Goal: Task Accomplishment & Management: Manage account settings

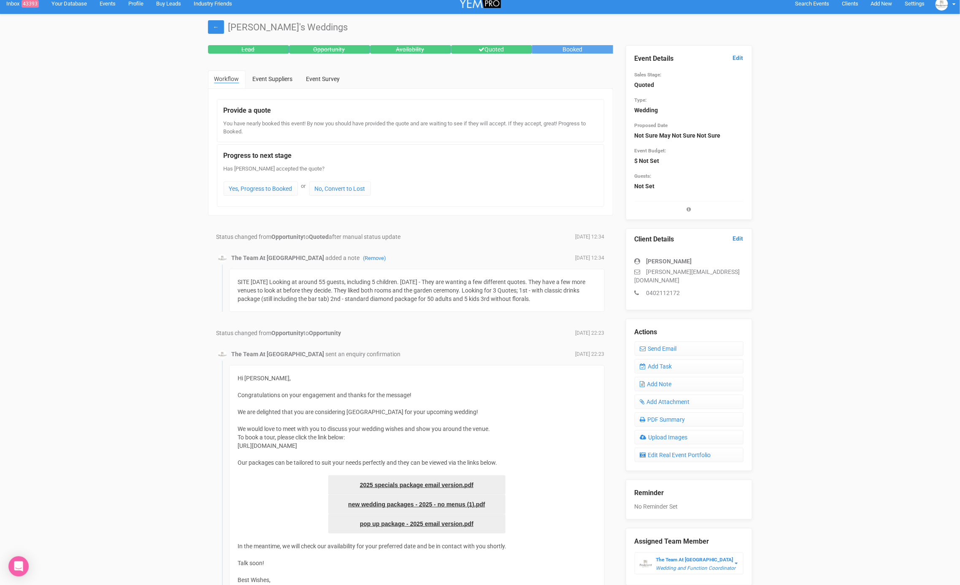
scroll to position [6, 0]
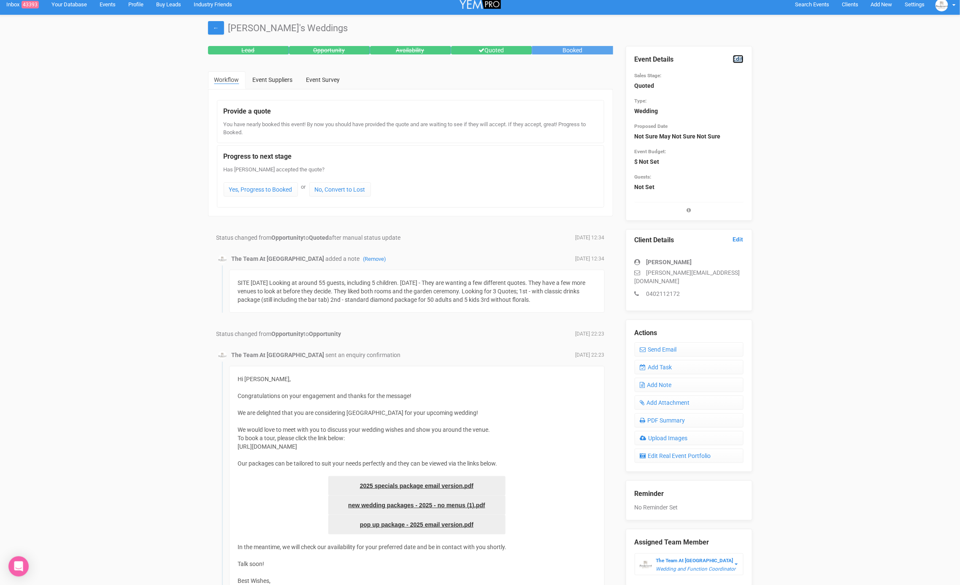
click at [737, 60] on link "Edit" at bounding box center [738, 59] width 11 height 8
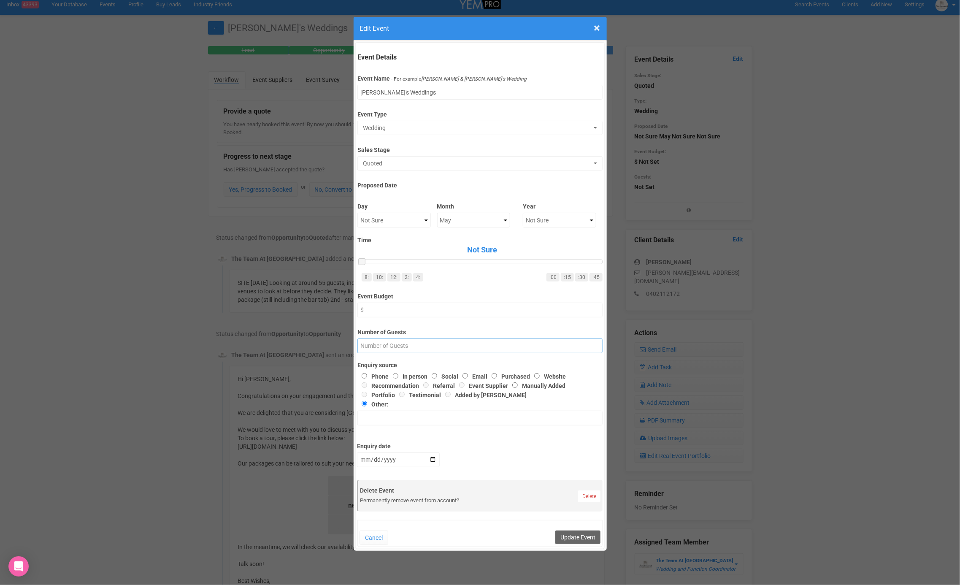
click at [377, 339] on input "Number of Guests" at bounding box center [480, 346] width 245 height 15
type input "44"
click at [541, 217] on select "Not Sure 2020 2021 2022 2023 2024 2025 2026 2027 2028 2029 2030 2031 2032 2033 …" at bounding box center [559, 220] width 73 height 15
select select "2026"
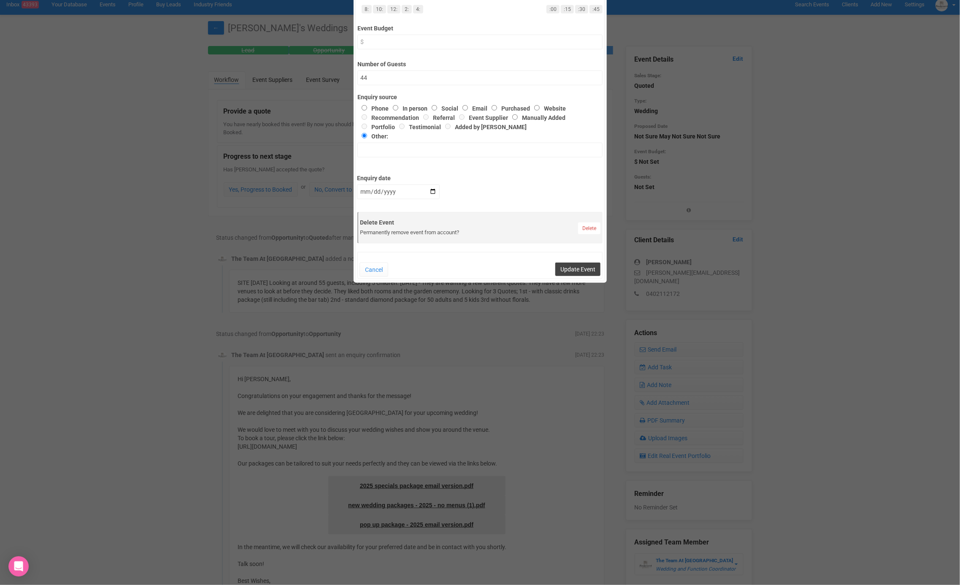
click at [577, 270] on button "Update Event" at bounding box center [577, 270] width 45 height 14
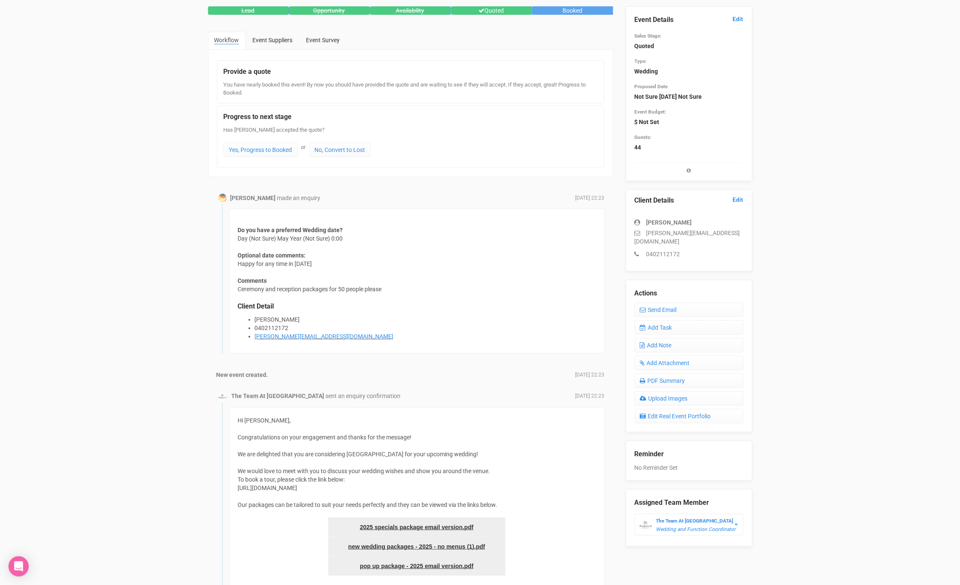
scroll to position [0, 0]
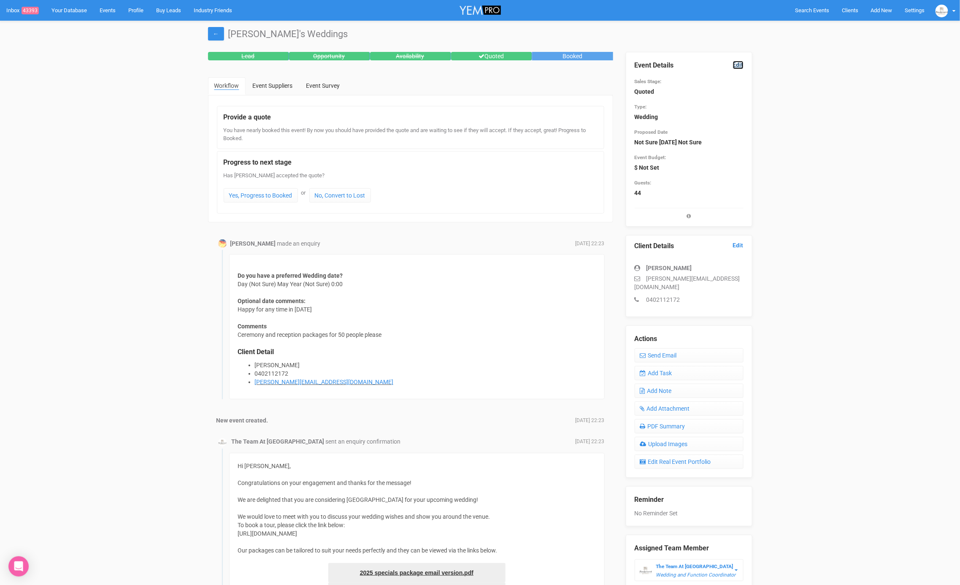
click at [740, 64] on link "Edit" at bounding box center [738, 65] width 11 height 8
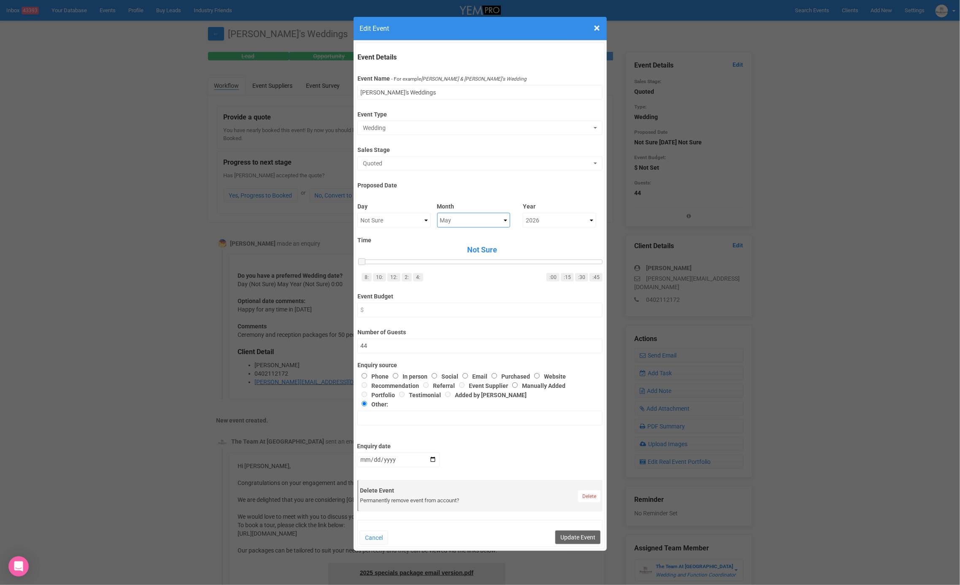
click at [484, 220] on select "Not Sure January February March April May June July August September October No…" at bounding box center [473, 220] width 73 height 15
select select "April"
click at [401, 222] on select "Not Sure 1 2 3 4 5 6 7 8 9 10 11 12 13 14 15 16 17 18 19 20 21 22 23 24 25 26 2…" at bounding box center [394, 220] width 73 height 15
select select "17"
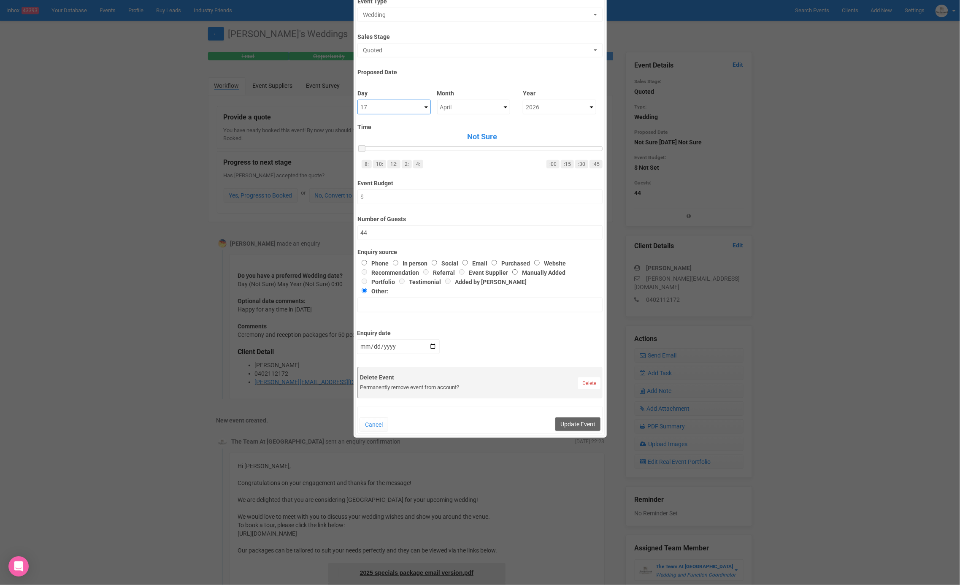
scroll to position [125, 0]
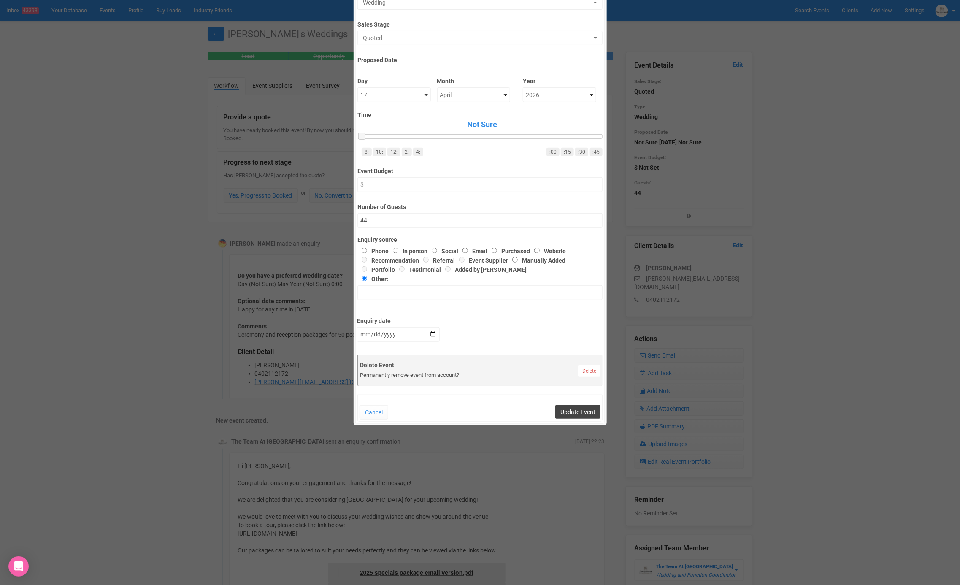
click at [574, 406] on button "Update Event" at bounding box center [577, 412] width 45 height 14
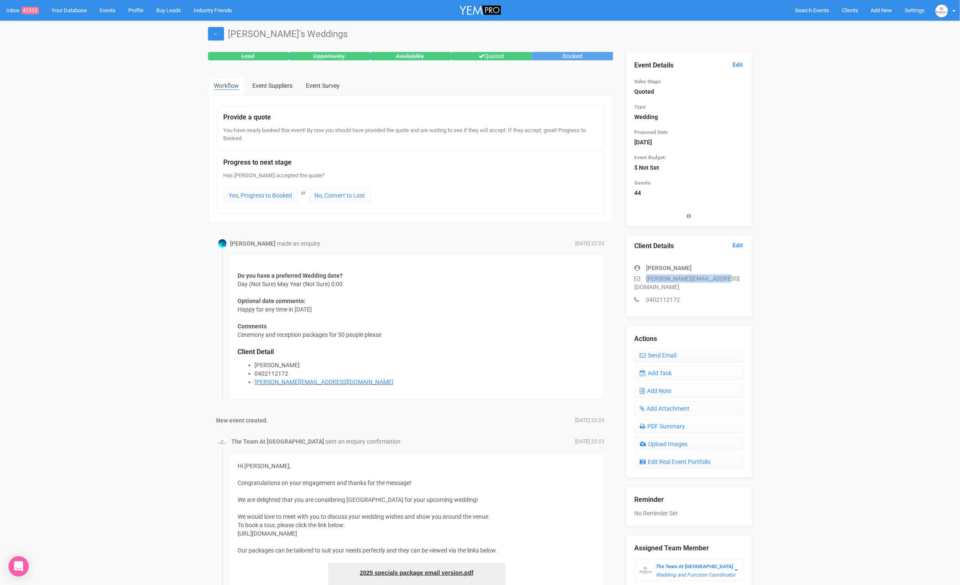
drag, startPoint x: 733, startPoint y: 276, endPoint x: 641, endPoint y: 274, distance: 92.1
click at [641, 274] on p "jami.mcdougall8@gmail.com" at bounding box center [689, 282] width 109 height 17
copy p "jami.mcdougall8@gmail.com"
click at [677, 366] on link "Add Task" at bounding box center [689, 373] width 109 height 14
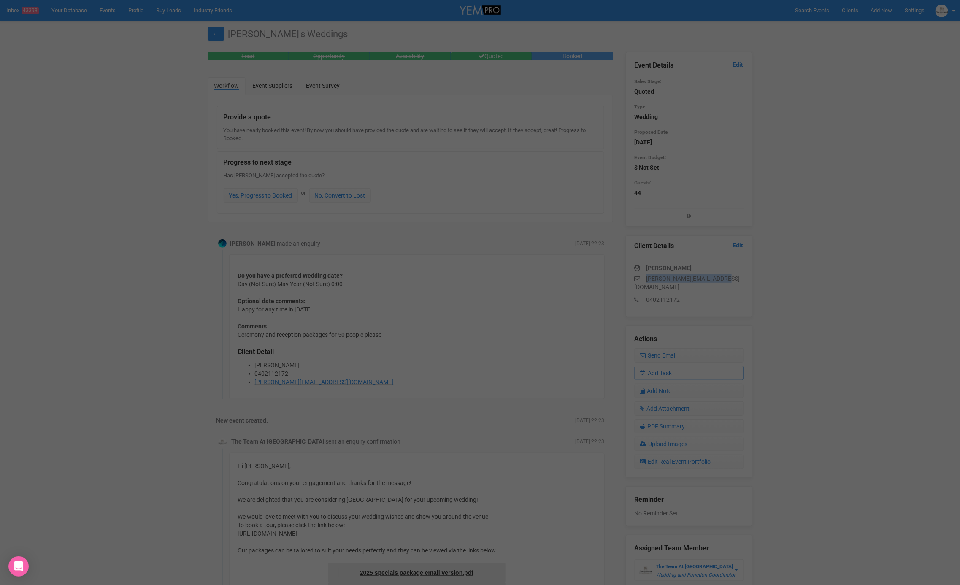
scroll to position [0, 0]
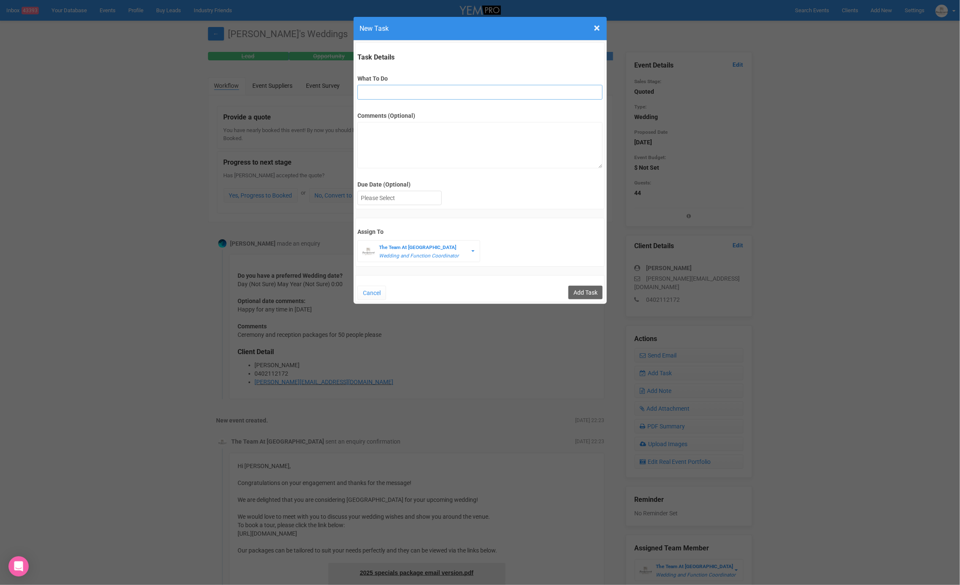
click at [448, 98] on input "What To Do" at bounding box center [480, 92] width 245 height 15
type input "3rd final fu"
click at [421, 199] on div at bounding box center [400, 198] width 84 height 14
click at [585, 292] on input "Add Task" at bounding box center [586, 293] width 34 height 14
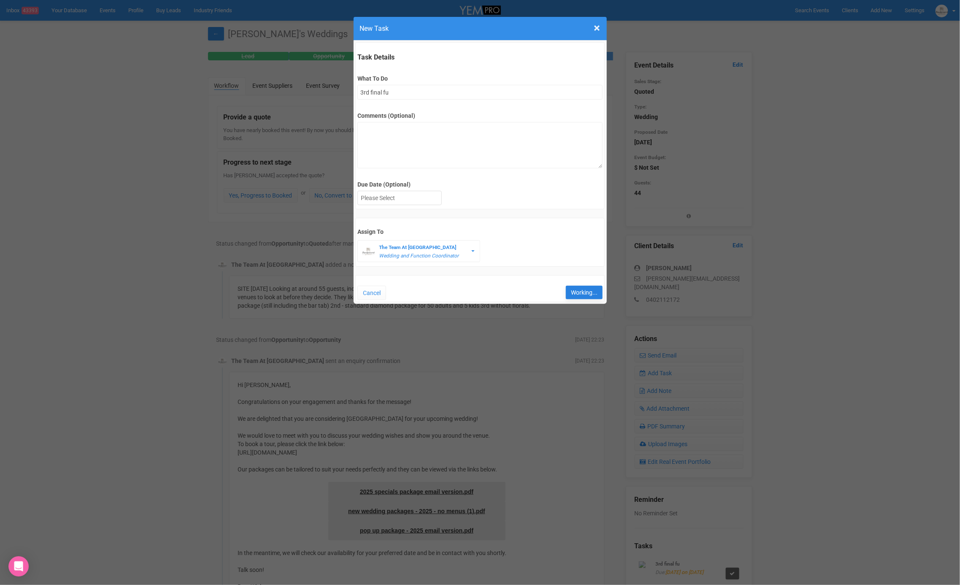
type input "Save"
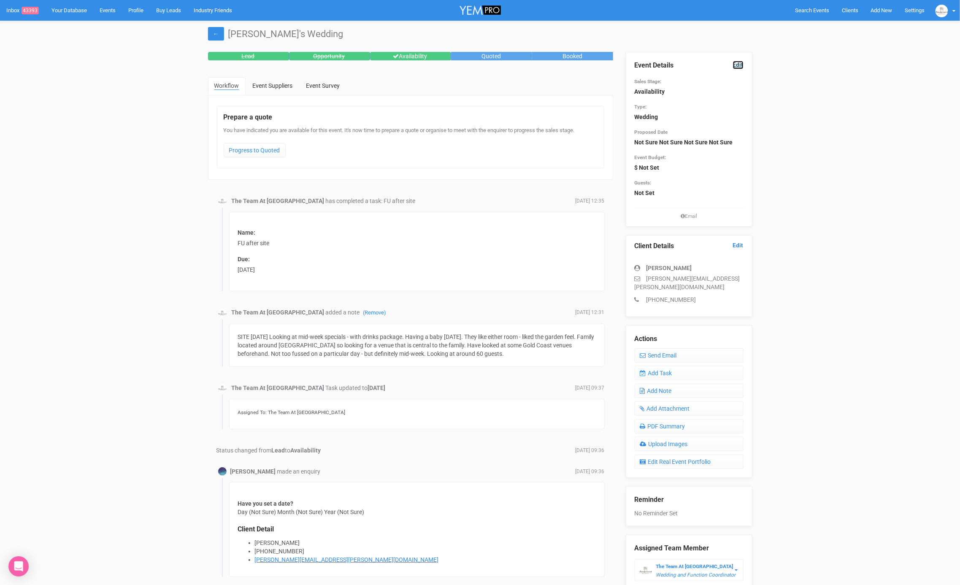
click at [737, 66] on link "Edit" at bounding box center [738, 65] width 11 height 8
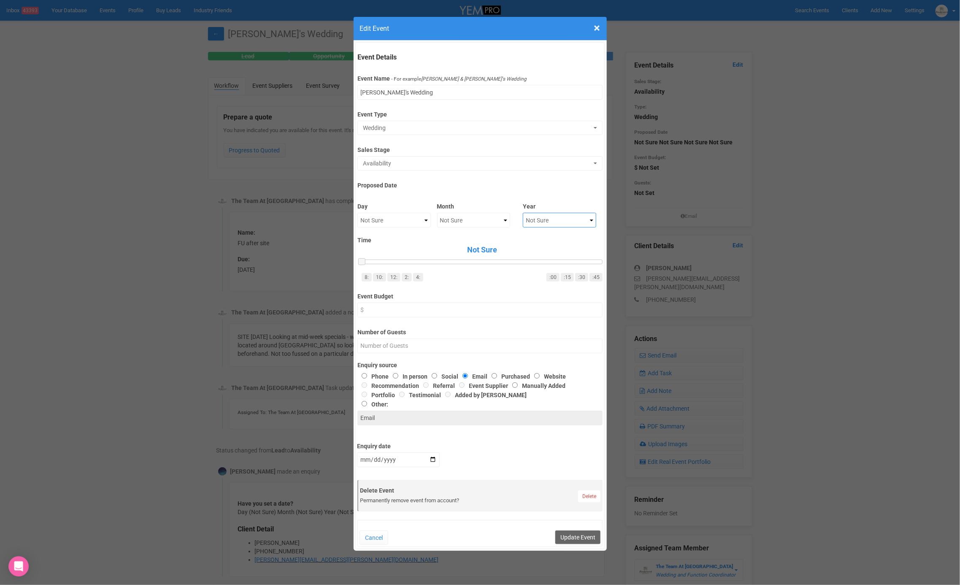
click at [538, 220] on select "Not Sure 2020 2021 2022 2023 2024 2025 2026 2027 2028 2029 2030 2031 2032 2033 …" at bounding box center [559, 220] width 73 height 15
select select "2026"
click at [482, 225] on select "Not Sure January February March April May June July August September October No…" at bounding box center [473, 220] width 73 height 15
select select "September"
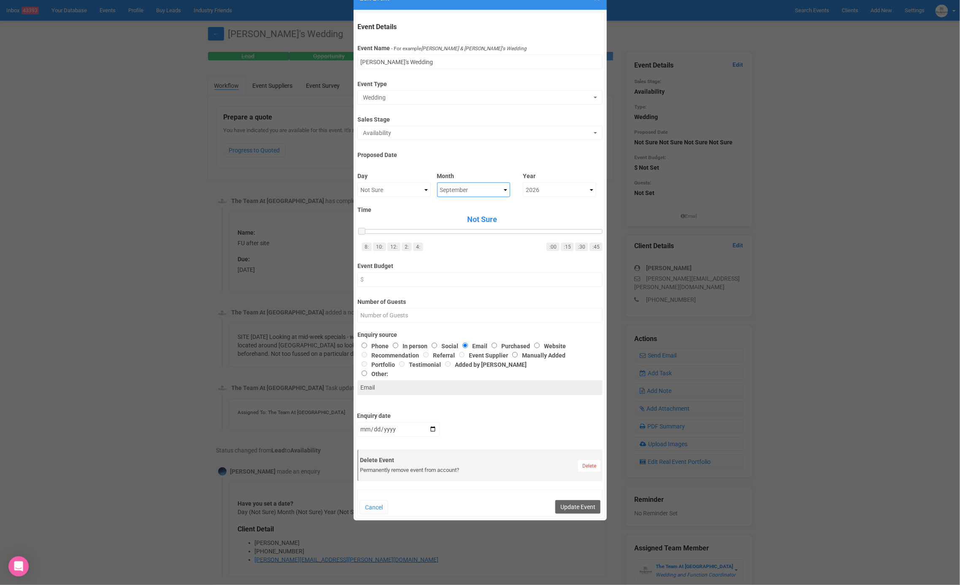
scroll to position [42, 0]
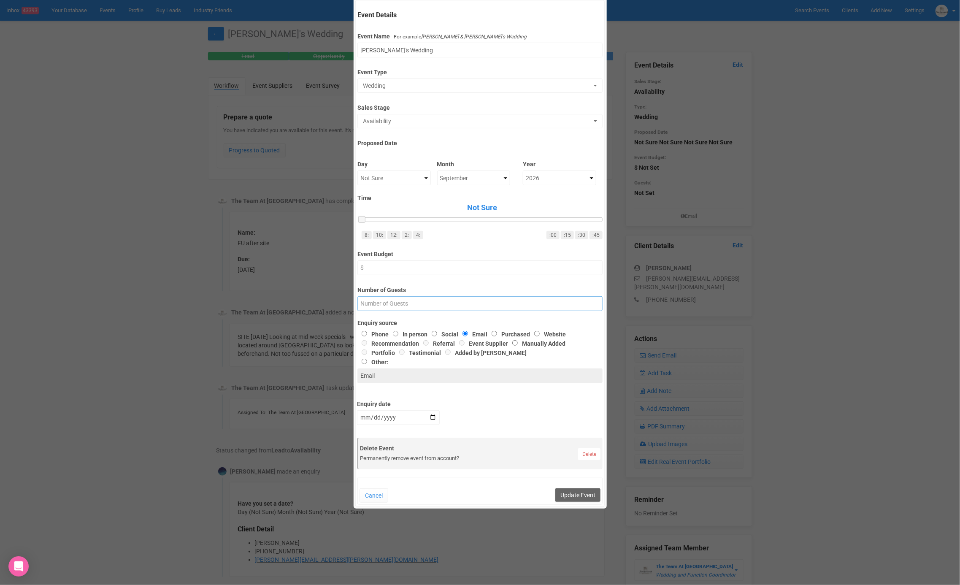
click at [433, 297] on input "Number of Guests" at bounding box center [480, 303] width 245 height 15
type input "50"
click at [583, 497] on button "Update Event" at bounding box center [577, 495] width 45 height 14
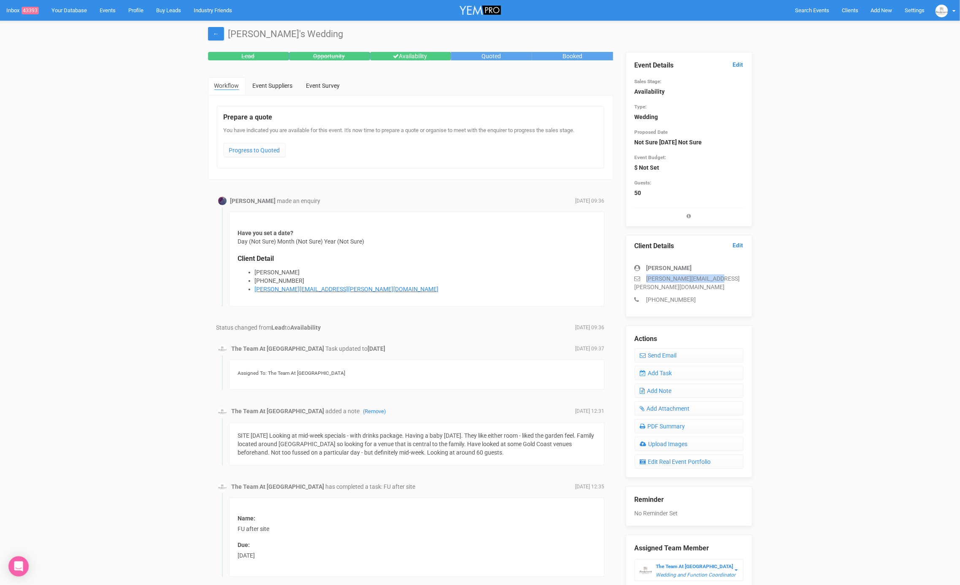
drag, startPoint x: 721, startPoint y: 280, endPoint x: 637, endPoint y: 276, distance: 83.7
click at [637, 276] on p "rachel.suhl@hotmail.com" at bounding box center [689, 282] width 109 height 17
copy p "rachel.suhl@hotmail.com"
click at [675, 366] on link "Add Task" at bounding box center [689, 373] width 109 height 14
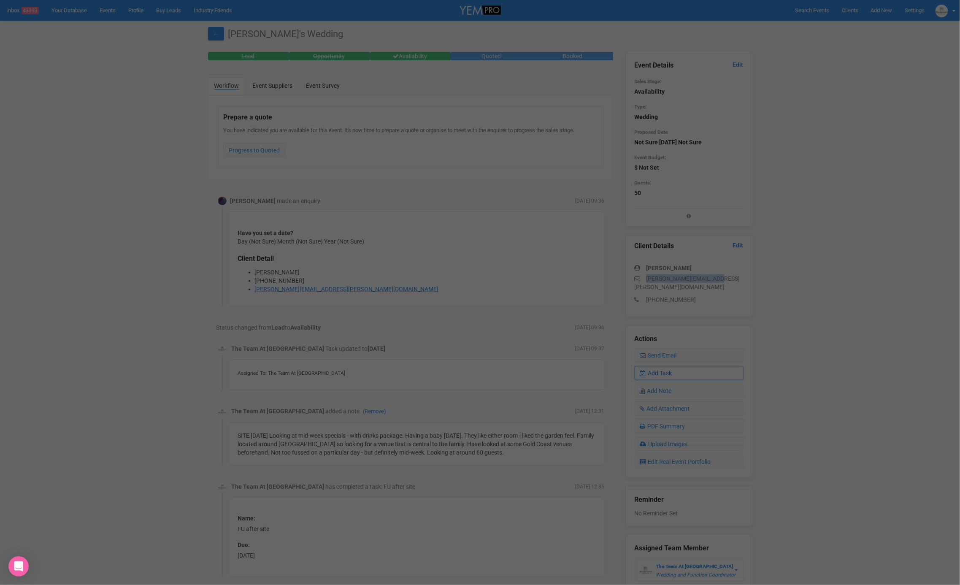
scroll to position [0, 0]
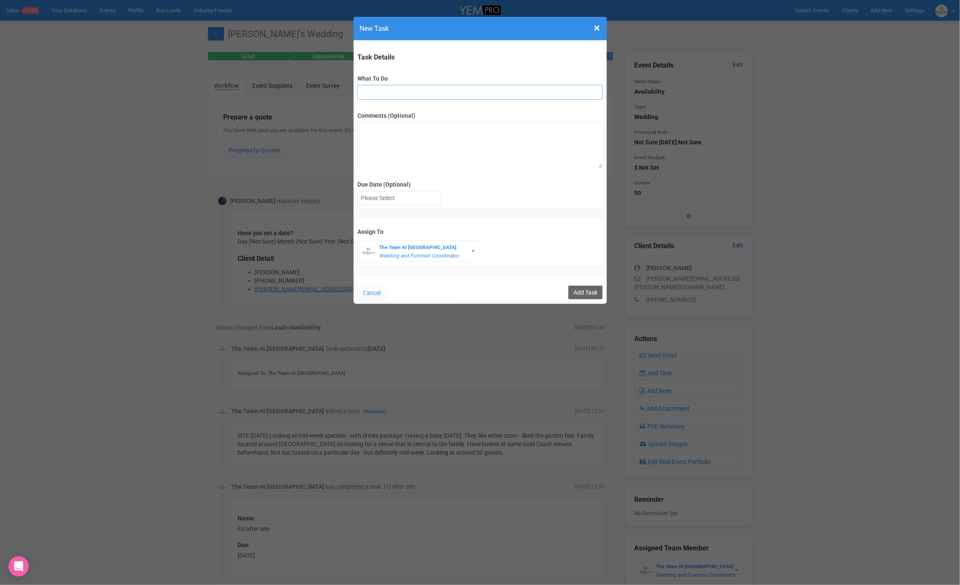
click at [379, 86] on input "What To Do" at bounding box center [480, 92] width 245 height 15
type input "3rd final fu"
click at [399, 192] on div at bounding box center [400, 198] width 84 height 14
click at [579, 292] on input "Add Task" at bounding box center [586, 293] width 34 height 14
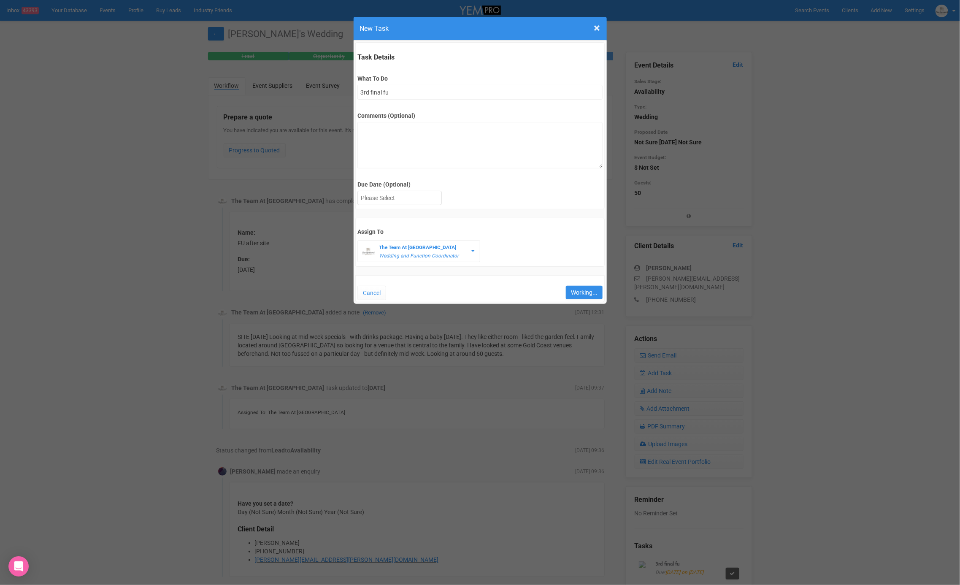
type input "Save"
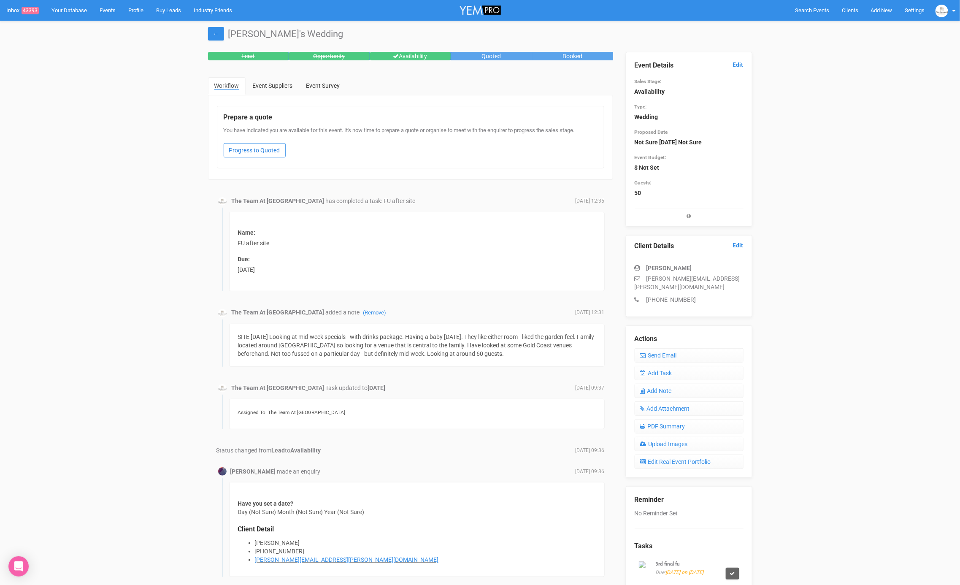
click at [259, 149] on link "Progress to Quoted" at bounding box center [255, 150] width 62 height 14
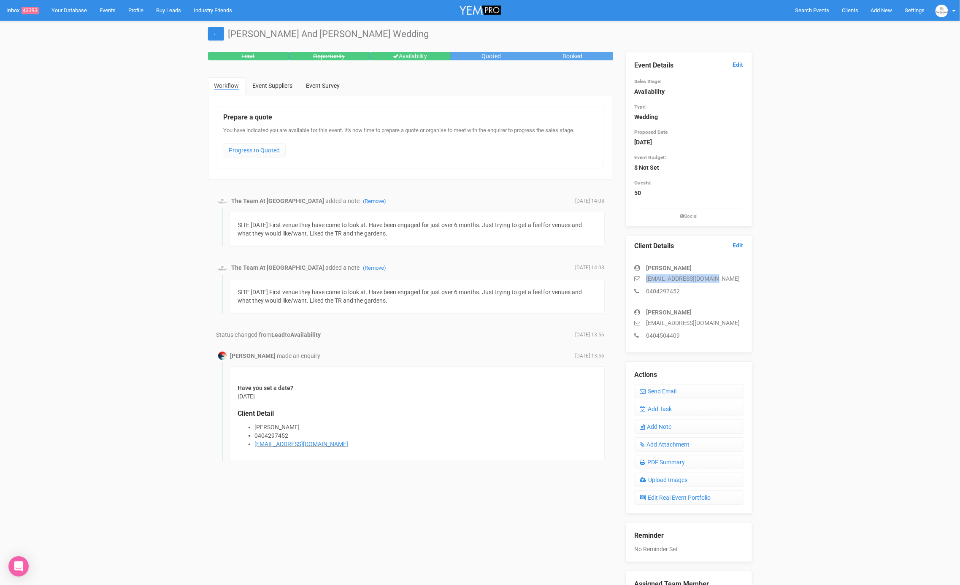
drag, startPoint x: 717, startPoint y: 278, endPoint x: 681, endPoint y: 282, distance: 36.5
click at [647, 277] on p "[EMAIL_ADDRESS][DOMAIN_NAME]" at bounding box center [689, 278] width 109 height 8
copy p "[EMAIL_ADDRESS][DOMAIN_NAME]"
click at [670, 405] on link "Add Task" at bounding box center [689, 409] width 109 height 14
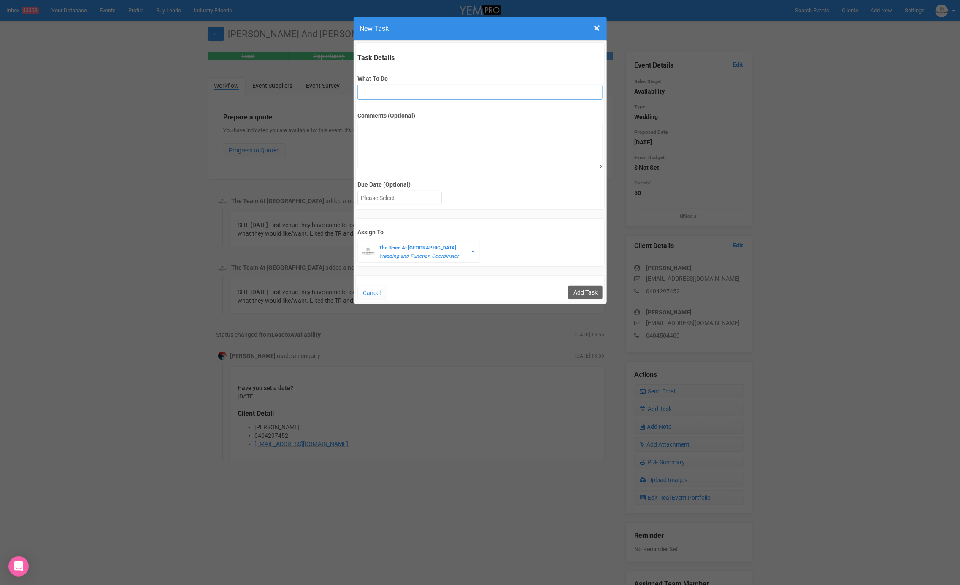
click at [439, 92] on input "What To Do" at bounding box center [480, 92] width 245 height 15
type input "3rd final fu"
click at [410, 200] on div at bounding box center [400, 198] width 84 height 14
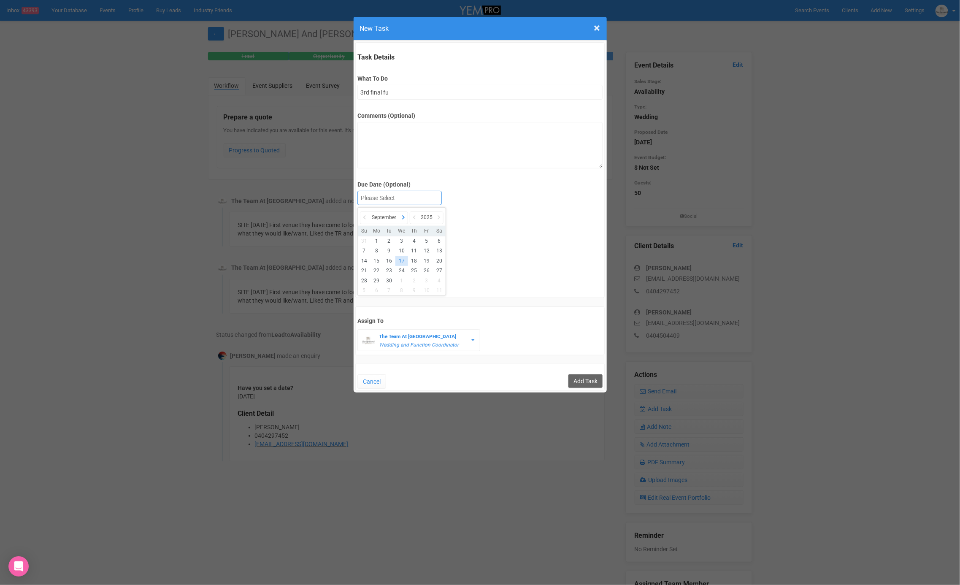
click at [402, 218] on icon at bounding box center [403, 217] width 8 height 12
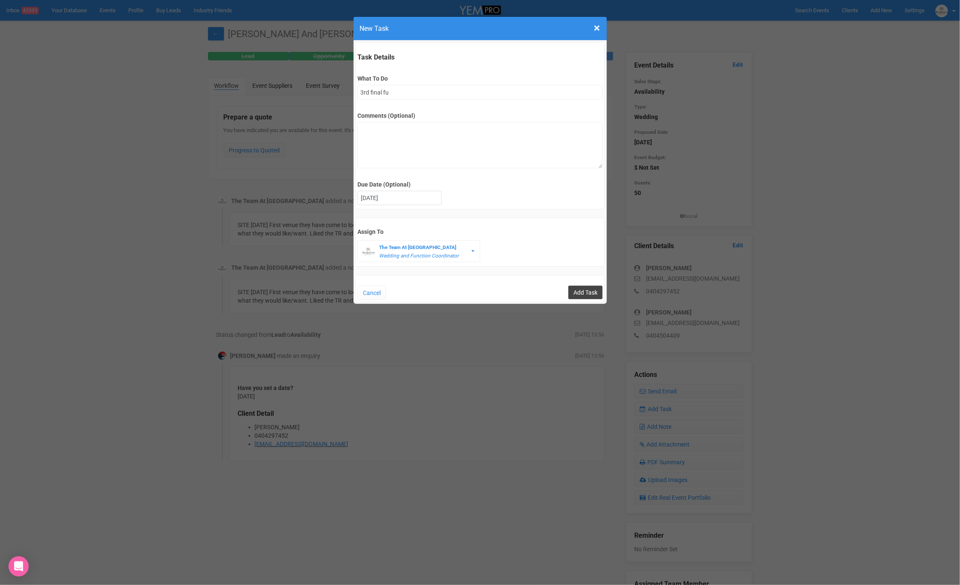
click at [583, 293] on input "Add Task" at bounding box center [586, 293] width 34 height 14
type input "Save"
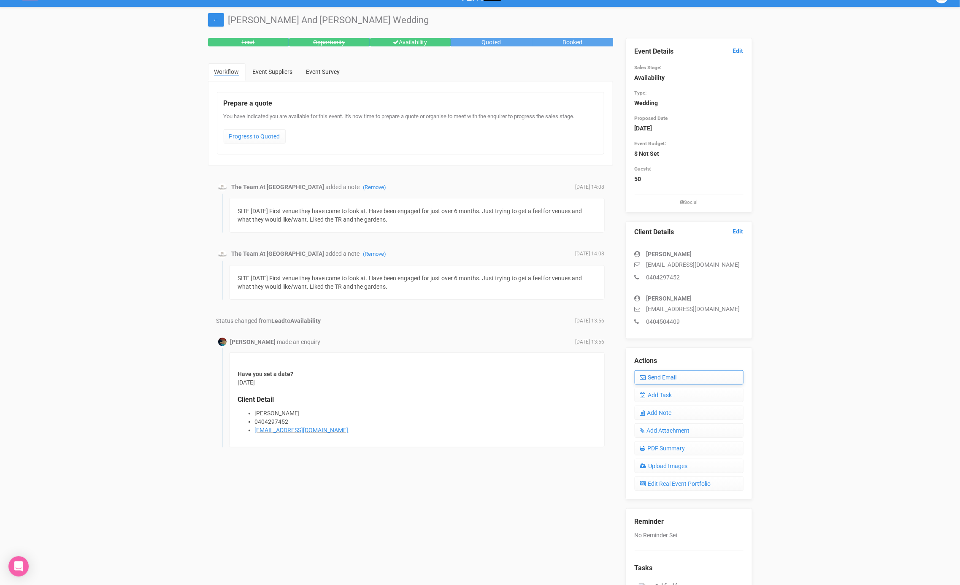
scroll to position [14, 0]
click at [693, 396] on link "Add Task" at bounding box center [689, 395] width 109 height 14
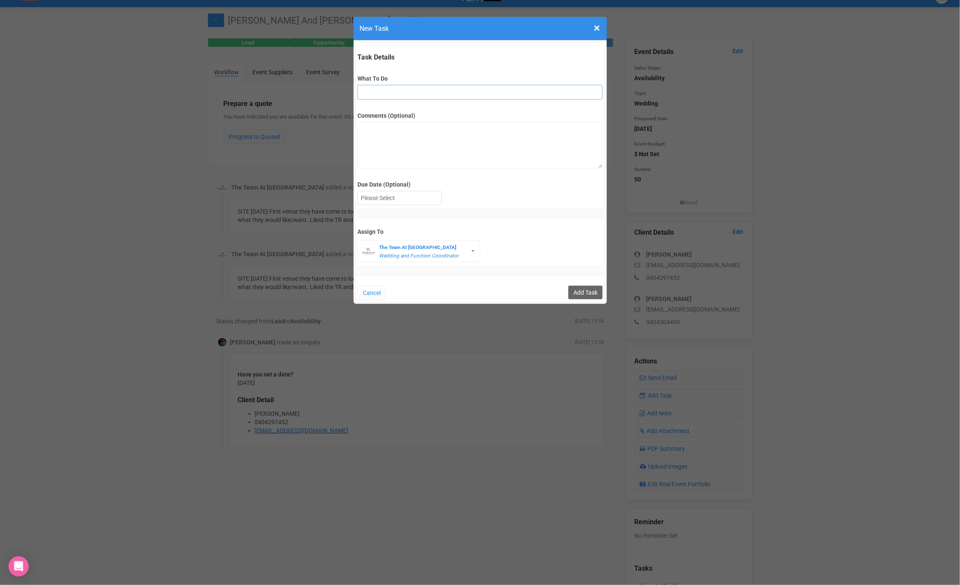
click at [485, 91] on input "What To Do" at bounding box center [480, 92] width 245 height 15
type input "INVITE (possible open day)"
click at [419, 202] on div at bounding box center [400, 198] width 84 height 14
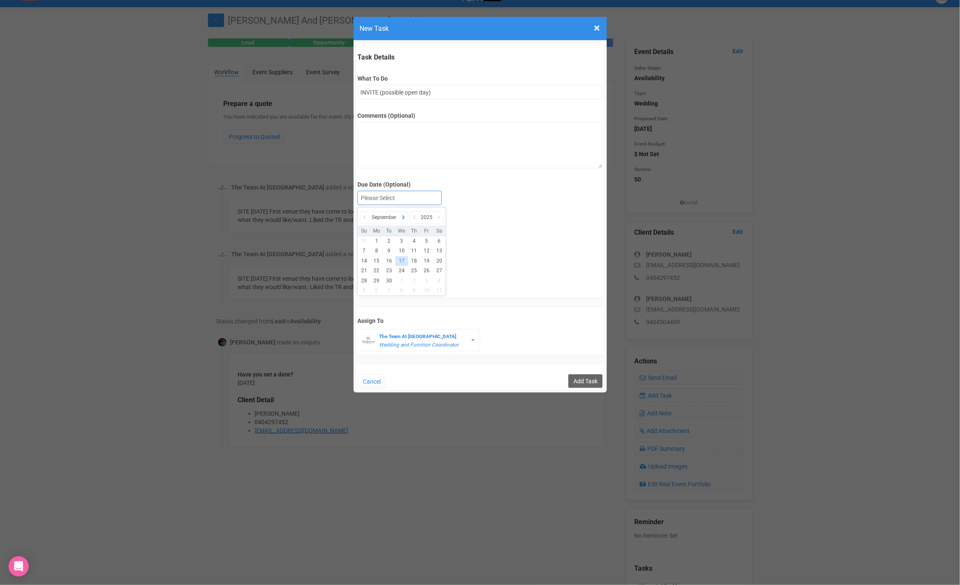
click at [406, 213] on icon at bounding box center [403, 217] width 8 height 12
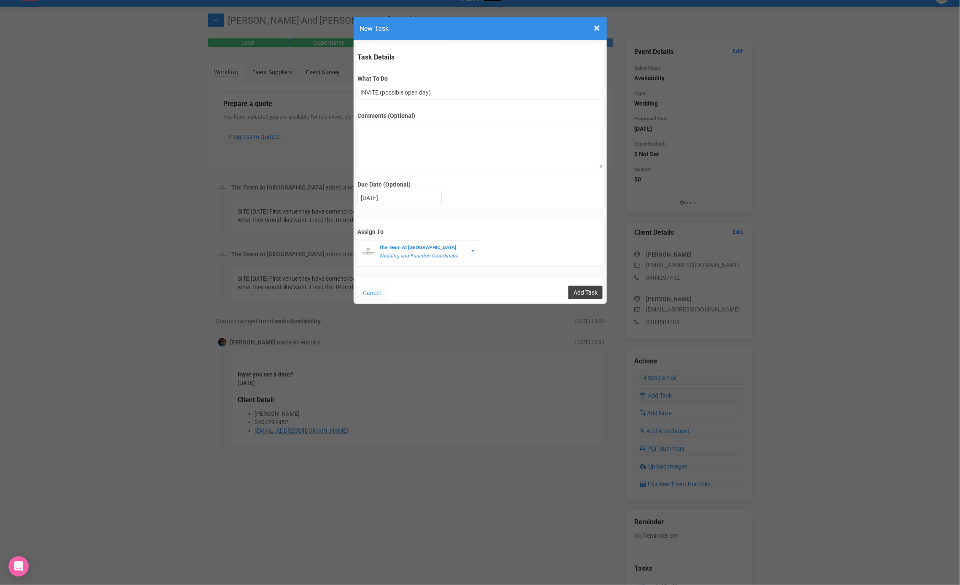
click at [582, 289] on input "Add Task" at bounding box center [586, 293] width 34 height 14
type input "Save"
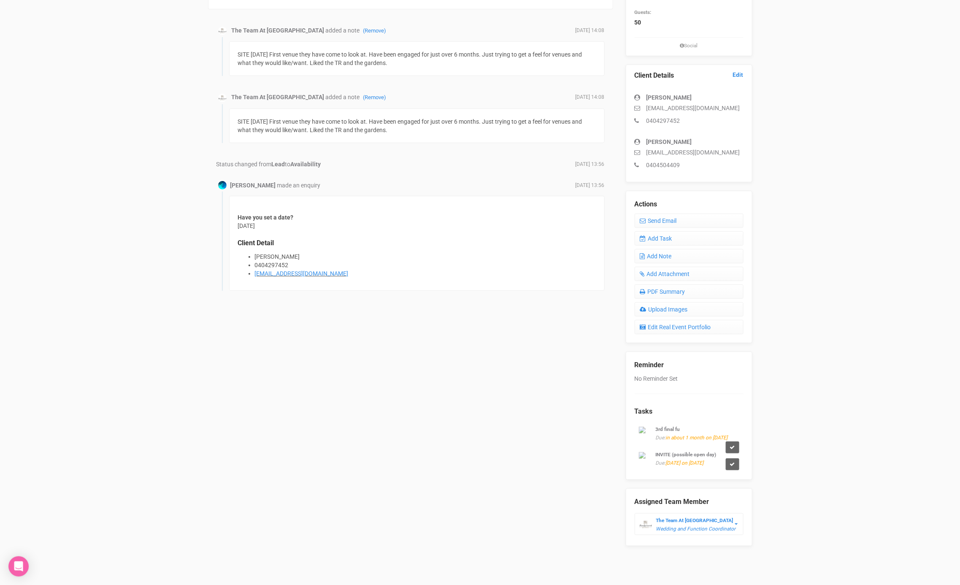
scroll to position [167, 0]
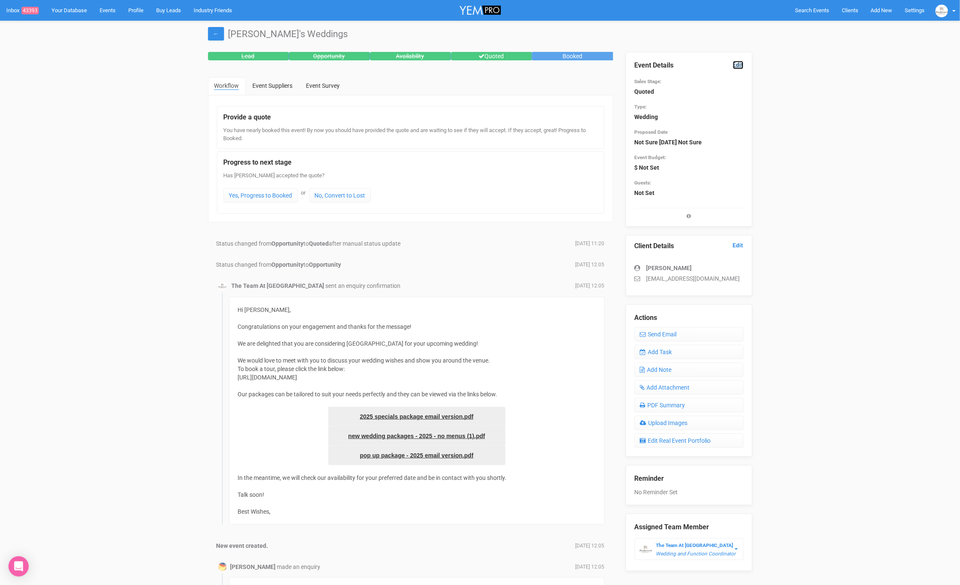
click at [740, 66] on link "Edit" at bounding box center [738, 65] width 11 height 8
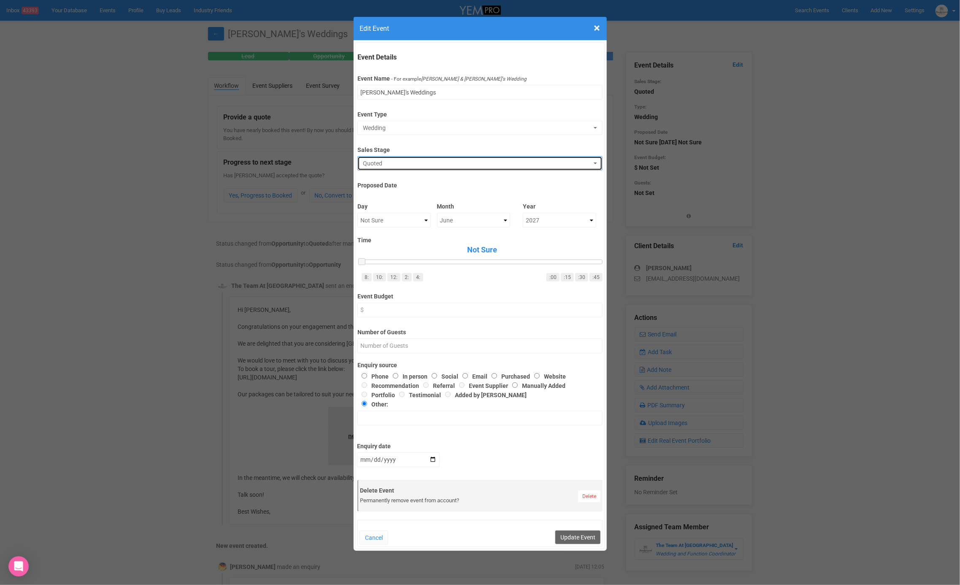
click at [381, 159] on span "Quoted" at bounding box center [477, 163] width 229 height 8
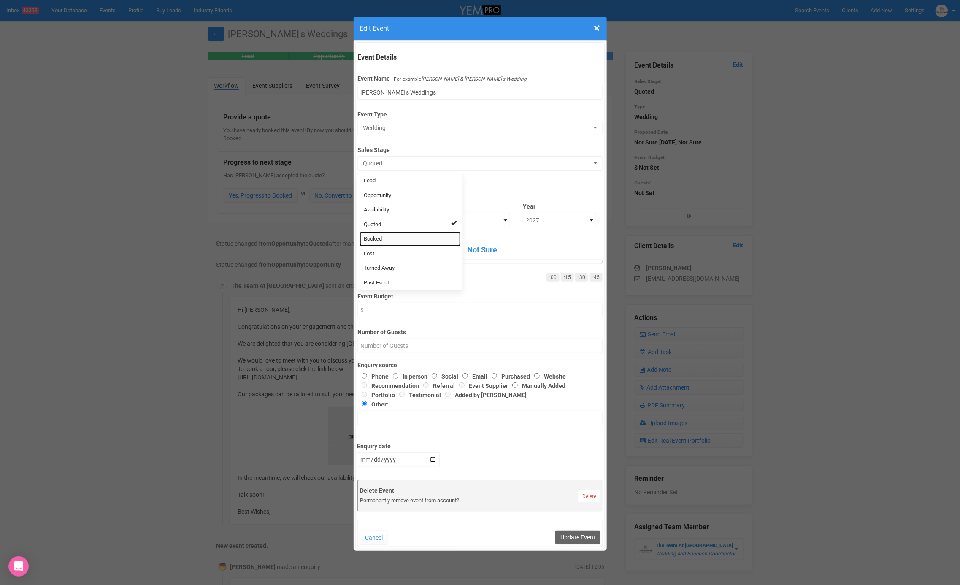
click at [401, 239] on link "Booked" at bounding box center [410, 239] width 101 height 15
select select "2"
click at [404, 222] on select "Not Sure 1 2 3 4 5 6 7 8 9 10 11 12 13 14 15 16 17 18 19 20 21 22 23 24 25 26 2…" at bounding box center [394, 220] width 73 height 15
select select "3"
click at [442, 219] on select "Not Sure January February March April May June July August September October No…" at bounding box center [473, 220] width 73 height 15
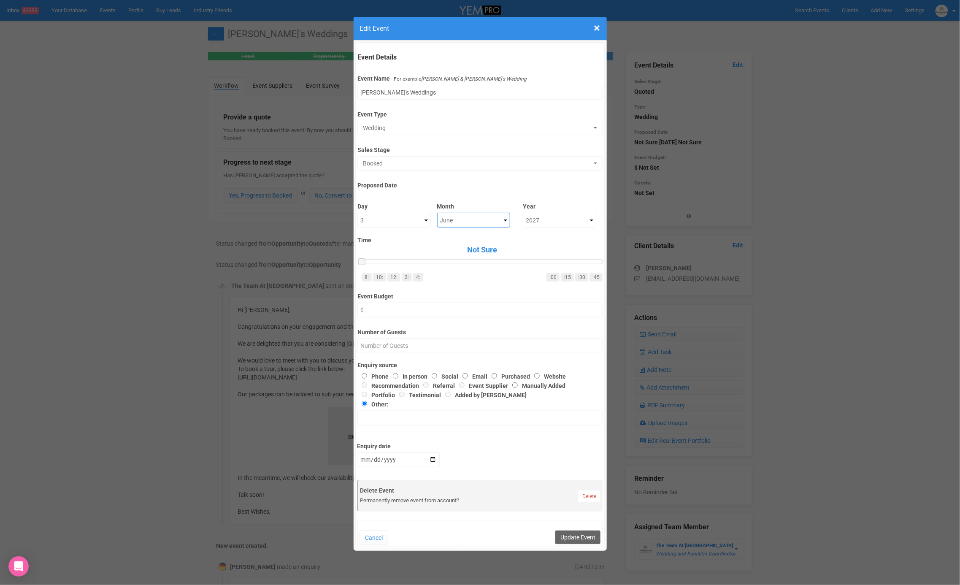
select select "July"
click at [519, 238] on label "Time" at bounding box center [480, 240] width 245 height 8
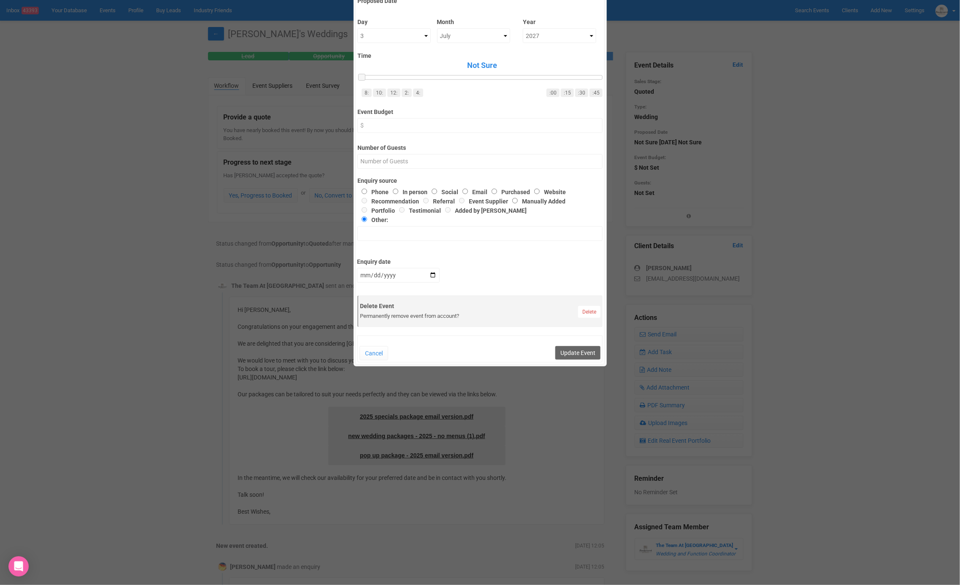
scroll to position [185, 0]
click at [414, 157] on input "Number of Guests" at bounding box center [480, 161] width 245 height 15
type input "65"
click at [460, 228] on input "text" at bounding box center [480, 233] width 245 height 15
click at [474, 218] on label "Other:" at bounding box center [474, 218] width 233 height 9
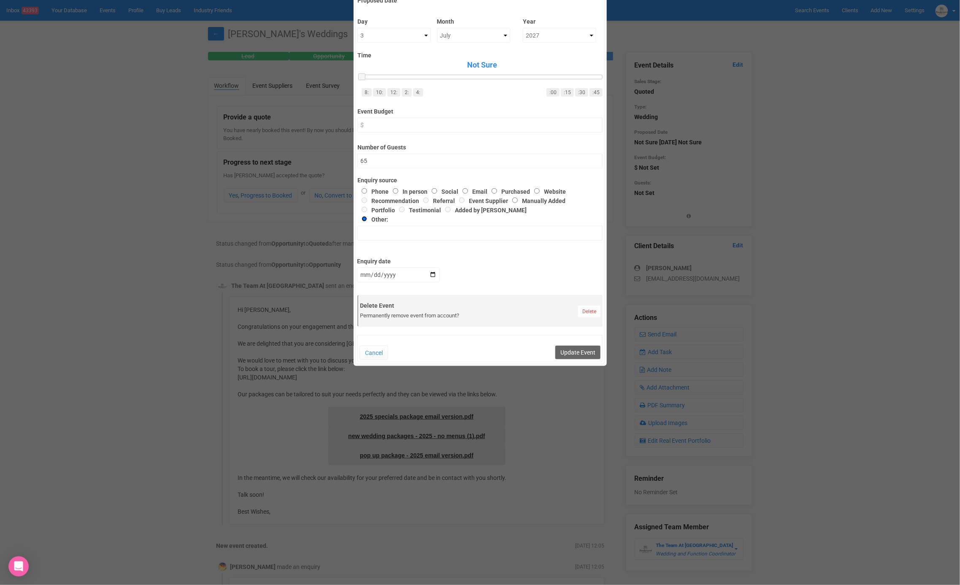
click at [367, 218] on input "Other:" at bounding box center [364, 218] width 5 height 5
click at [396, 188] on input "In person" at bounding box center [395, 190] width 5 height 5
radio input "true"
type input "In person"
click at [578, 354] on button "Update Event" at bounding box center [577, 353] width 45 height 14
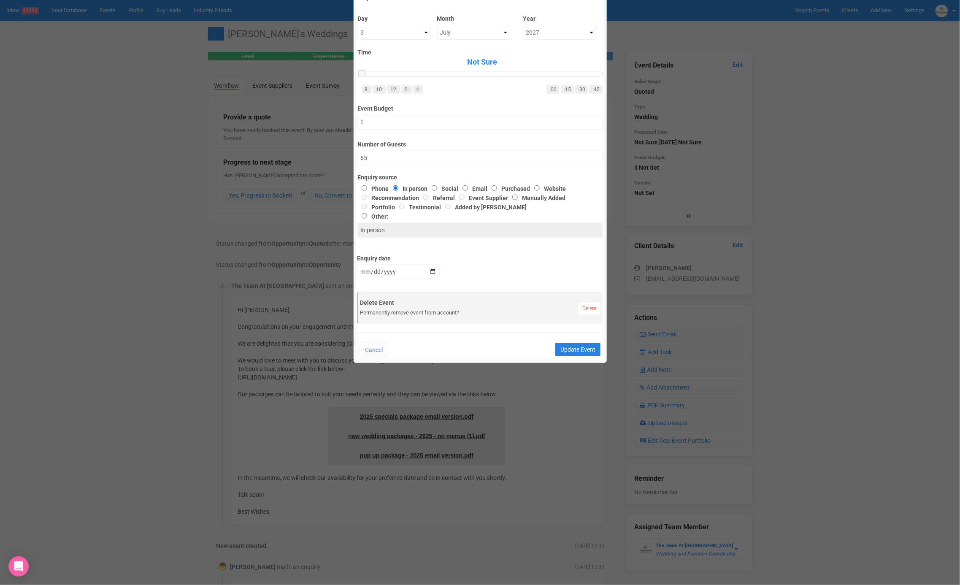
scroll to position [302, 0]
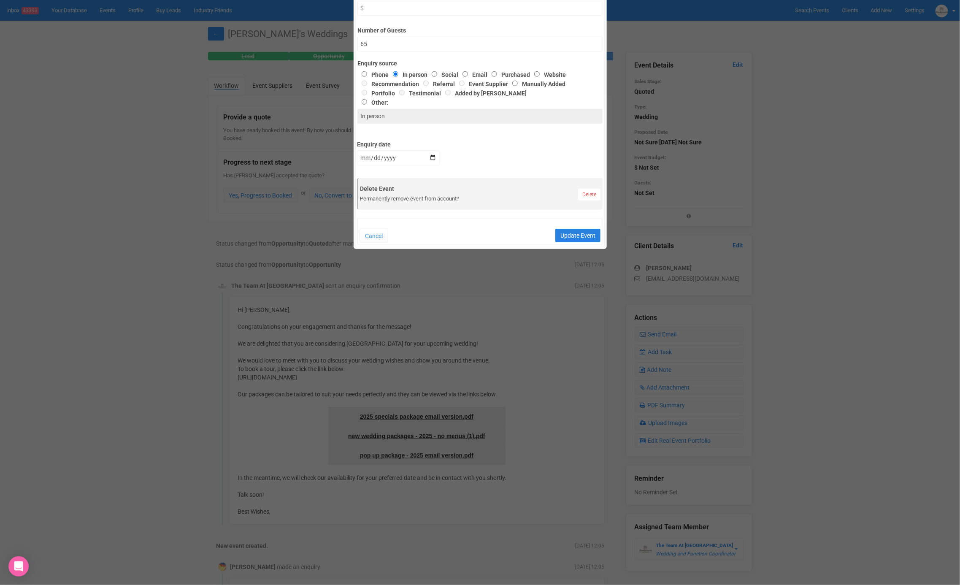
click at [571, 237] on button "Update Event" at bounding box center [577, 236] width 45 height 14
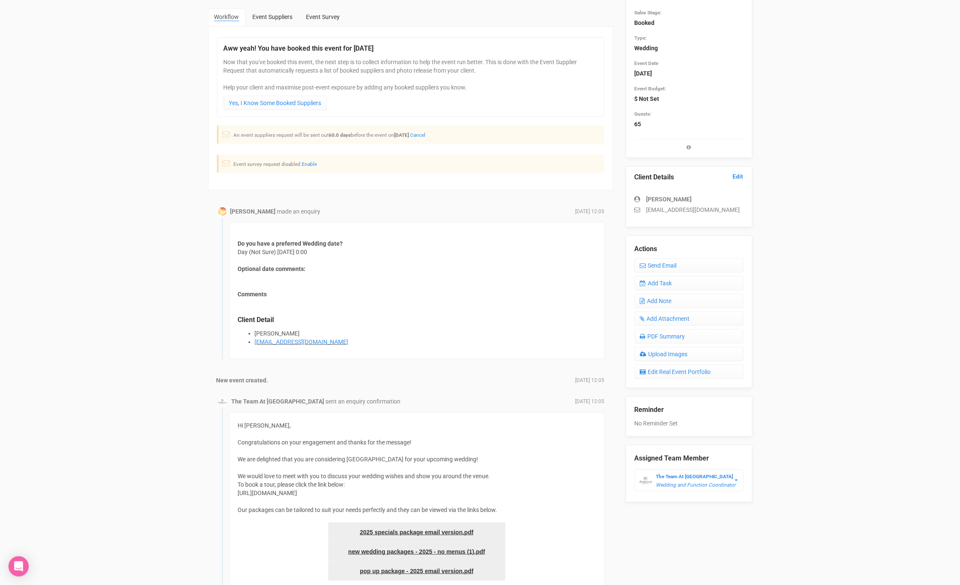
scroll to position [0, 0]
